Goal: Information Seeking & Learning: Learn about a topic

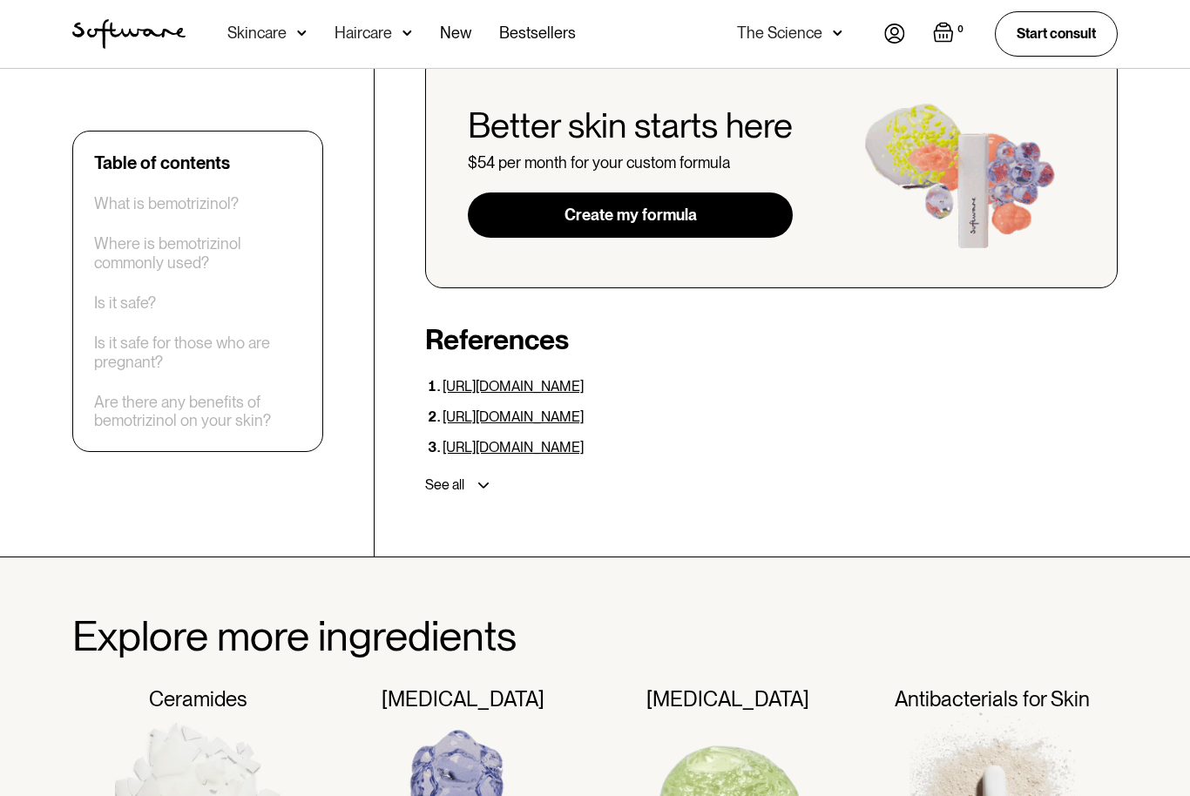
scroll to position [2665, 0]
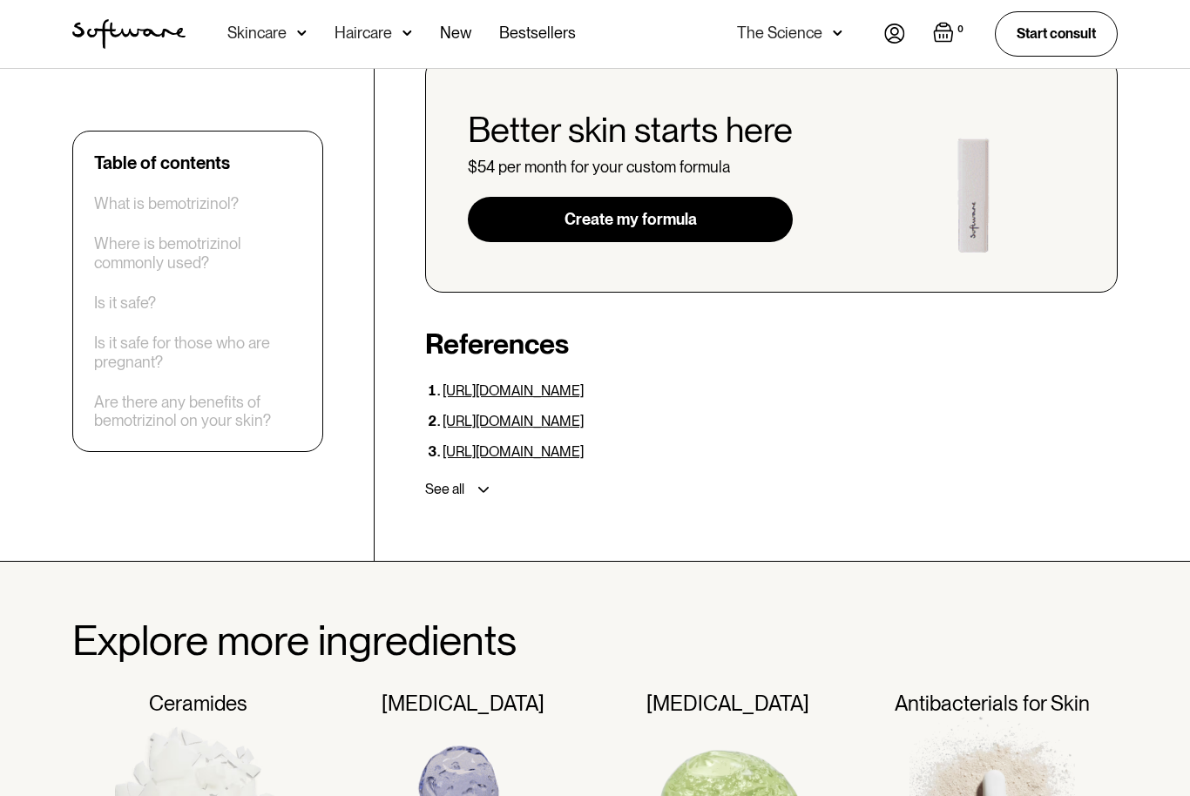
click at [490, 487] on img at bounding box center [483, 490] width 11 height 6
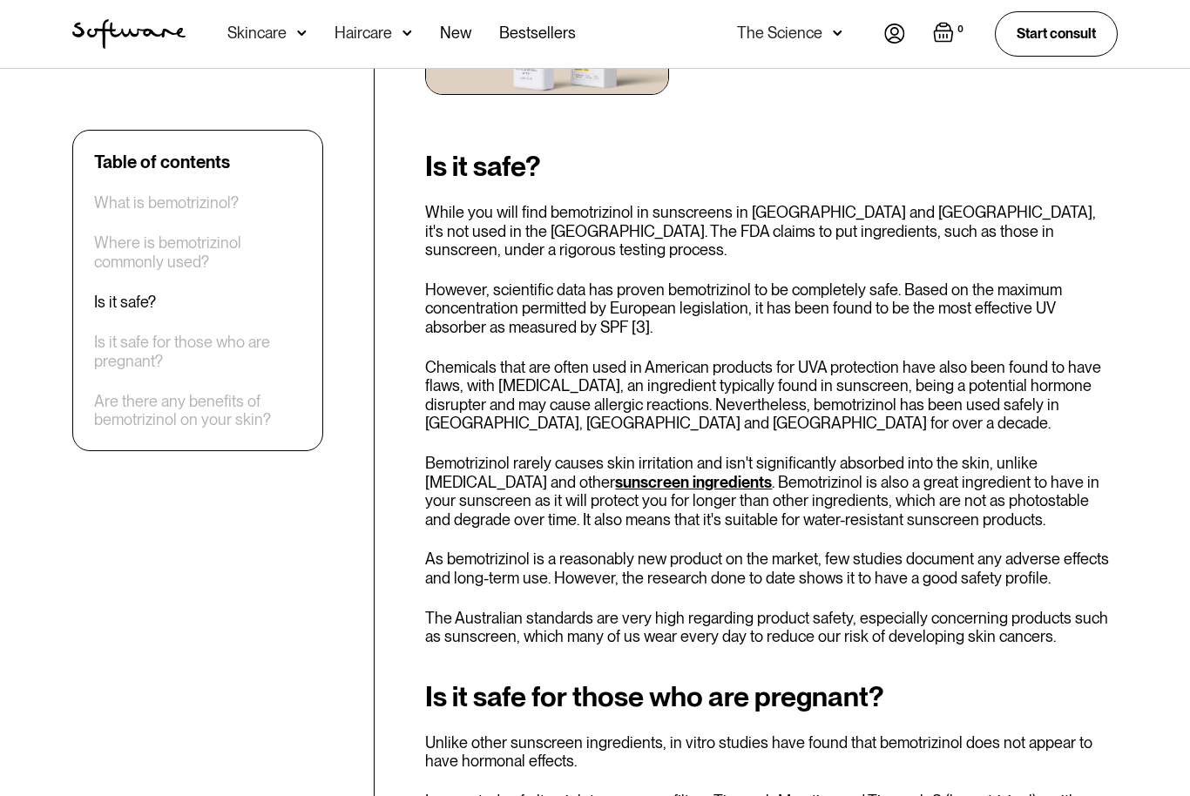
scroll to position [1219, 0]
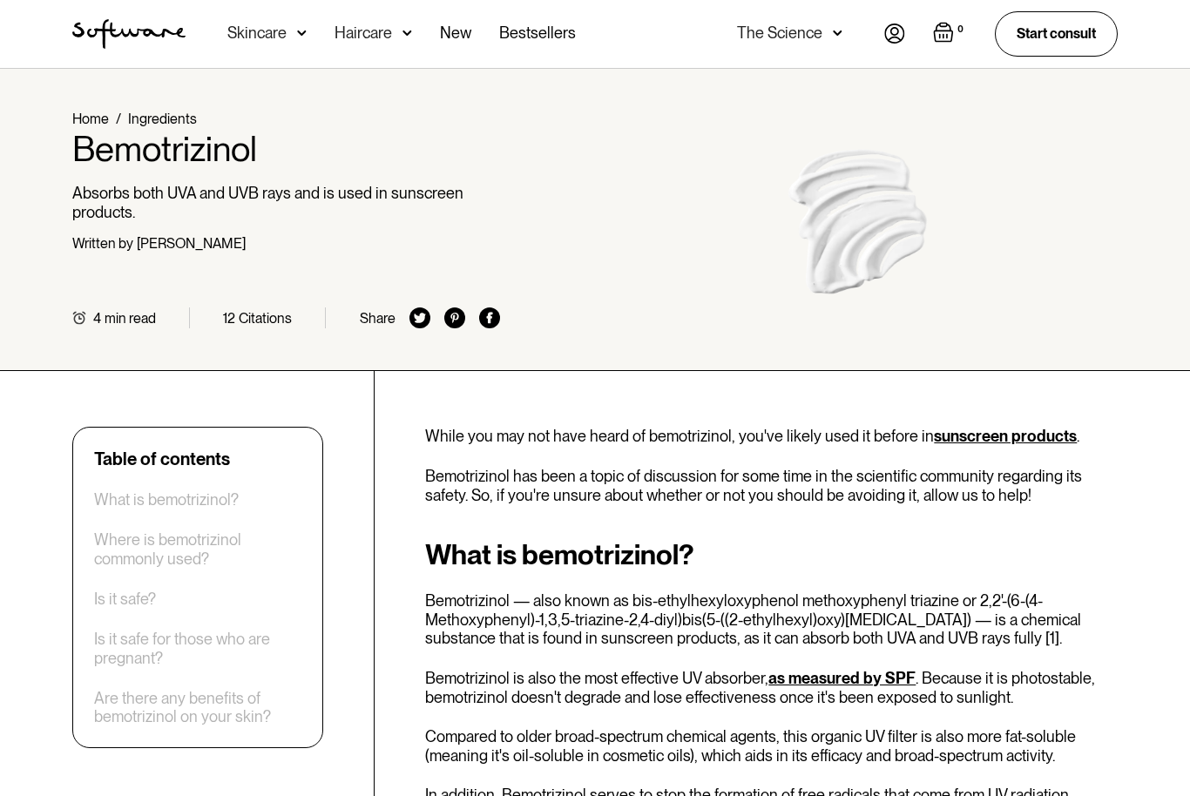
click at [1079, 583] on div "What is bemotrizinol? Bemotrizinol — also known as bis-ethylhexyloxyphenol meth…" at bounding box center [771, 681] width 693 height 284
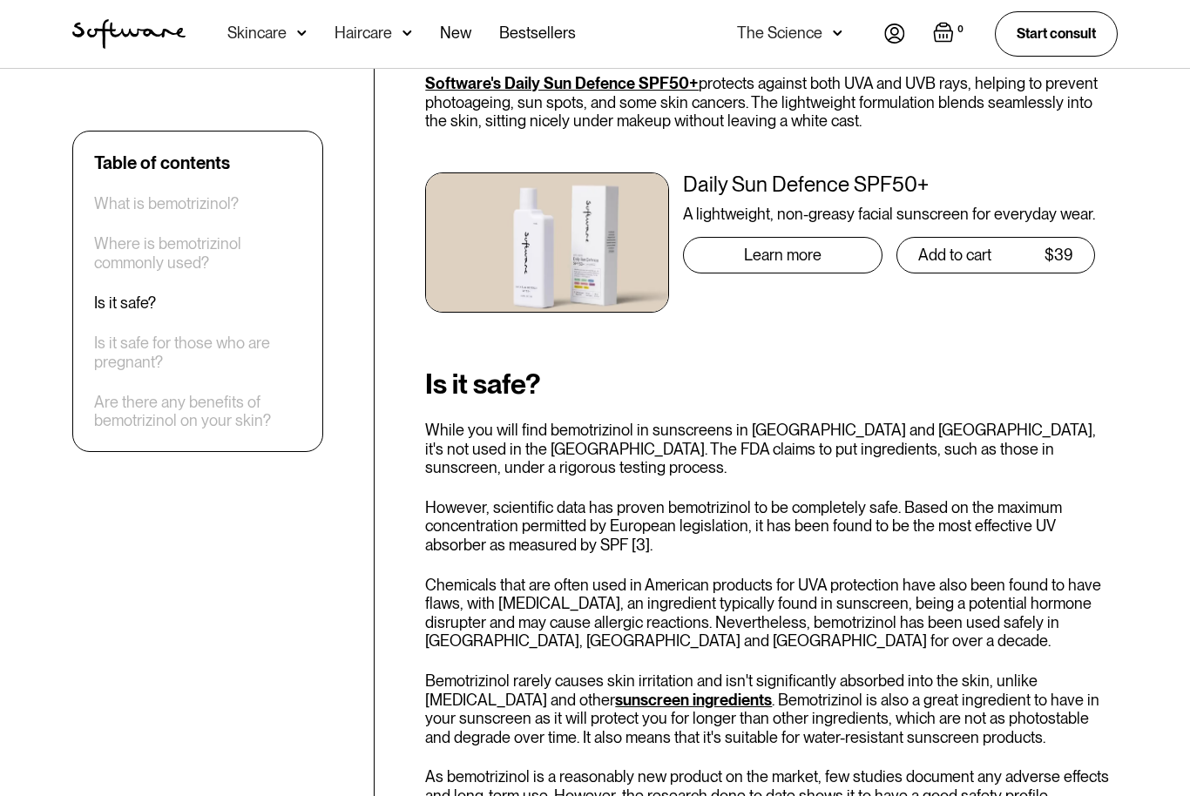
scroll to position [1037, 0]
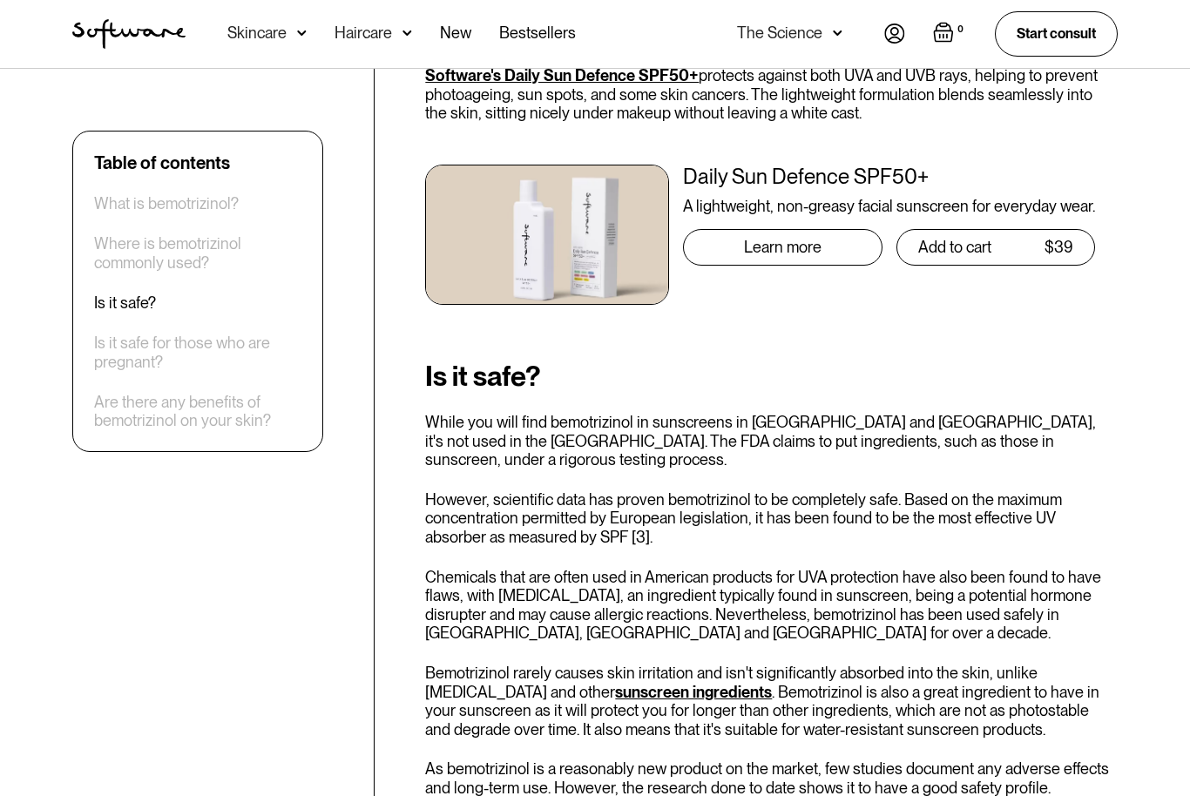
click at [728, 165] on div "Daily Sun Defence SPF50+" at bounding box center [889, 177] width 412 height 25
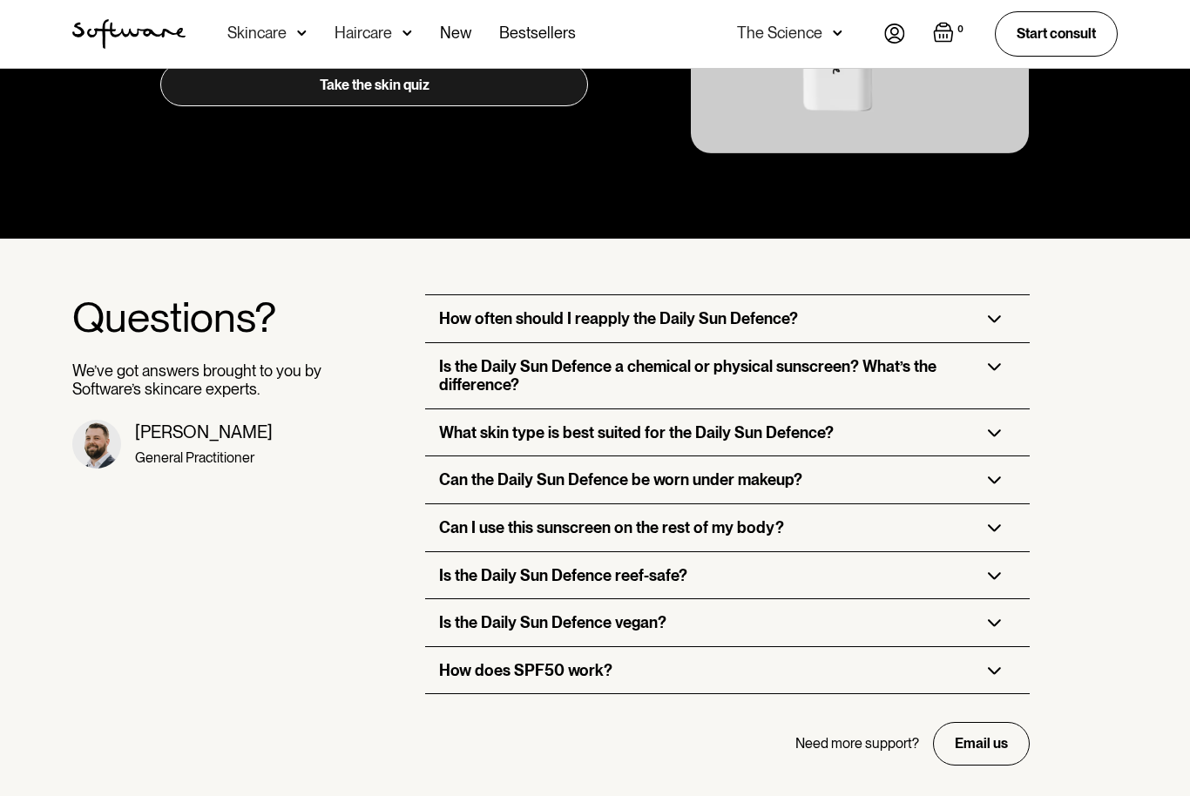
scroll to position [3532, 0]
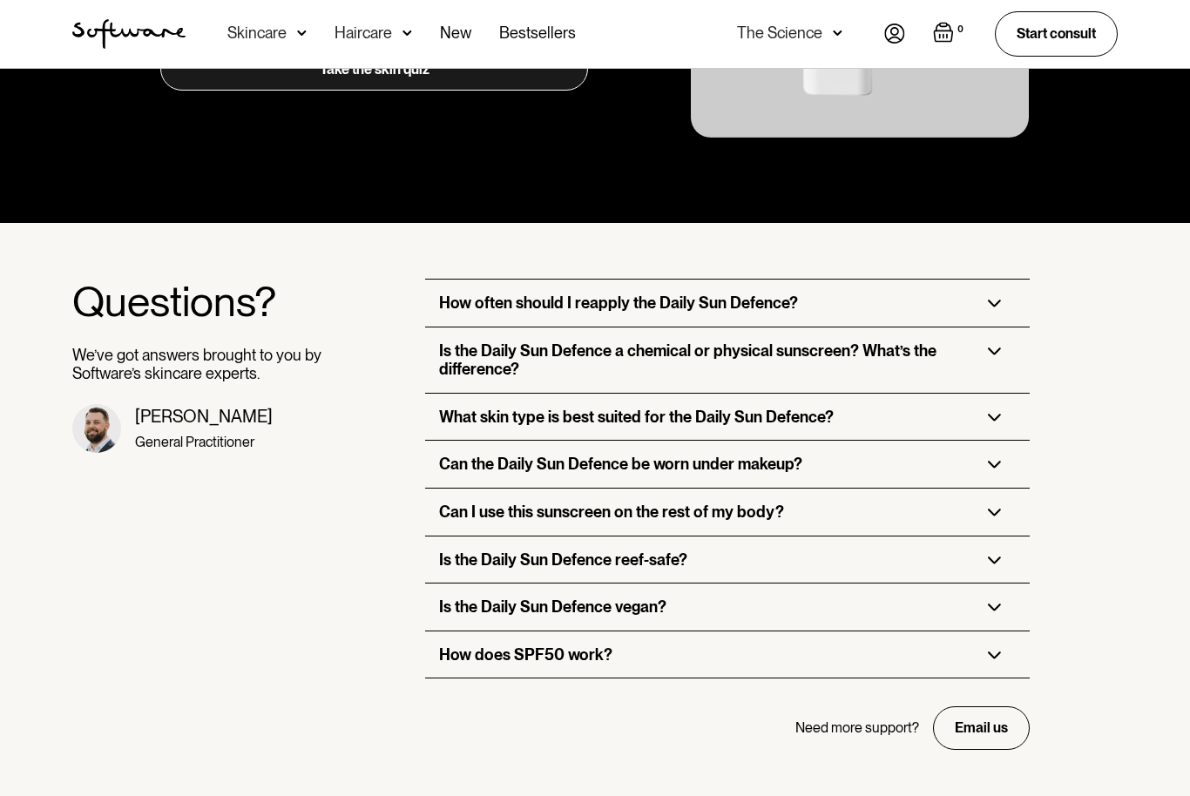
click at [987, 338] on div "Is the Daily Sun Defence a chemical or physical sunscreen? What’s the differenc…" at bounding box center [727, 360] width 604 height 65
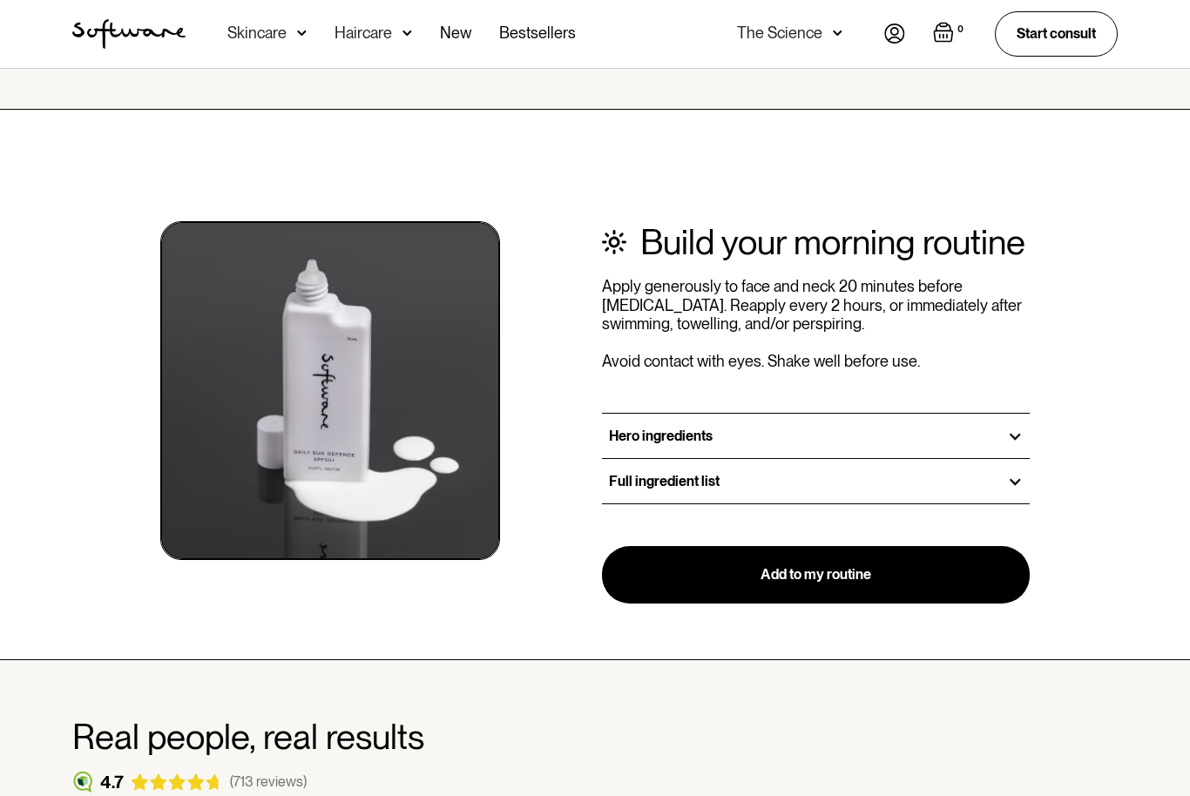
scroll to position [1853, 0]
click at [1009, 430] on div at bounding box center [1015, 438] width 16 height 16
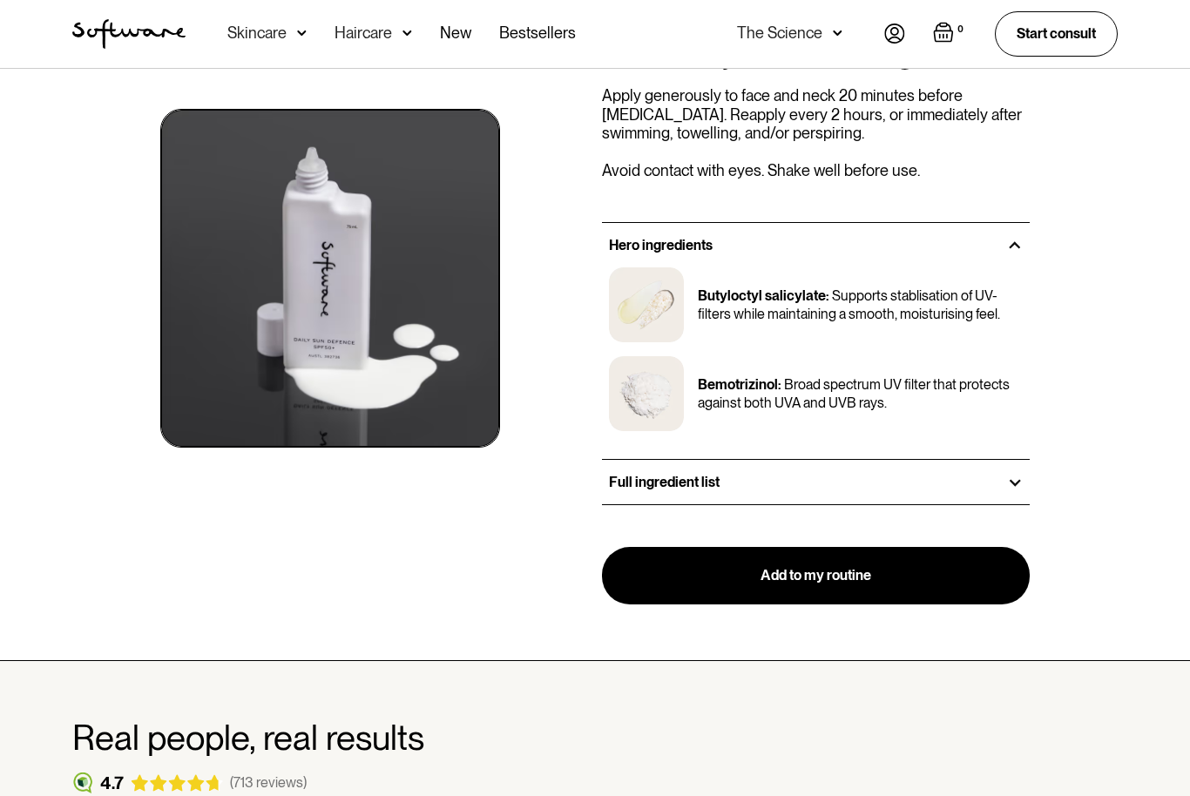
scroll to position [2045, 0]
click at [1156, 575] on div "Build your morning routine Apply generously to face and neck 20 minutes before …" at bounding box center [595, 290] width 1190 height 742
click at [1013, 475] on div at bounding box center [1015, 483] width 16 height 16
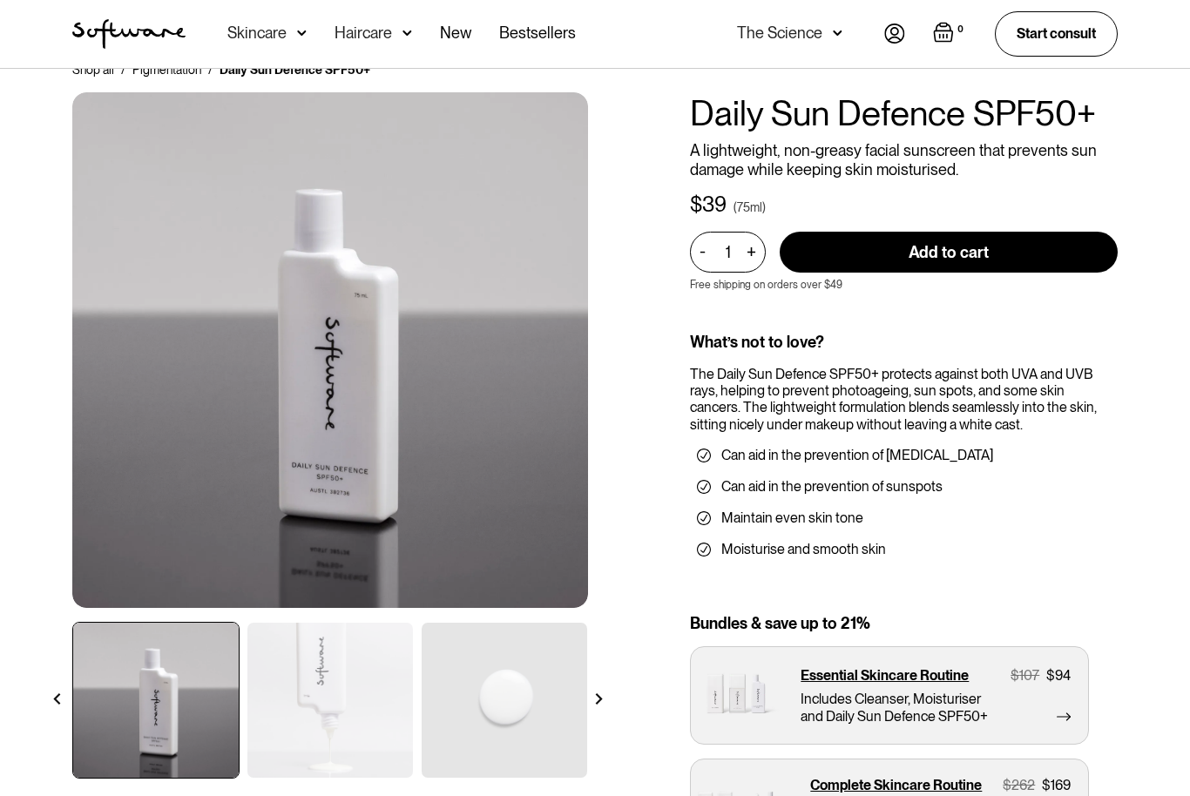
scroll to position [0, 0]
